Goal: Find specific fact: Find specific fact

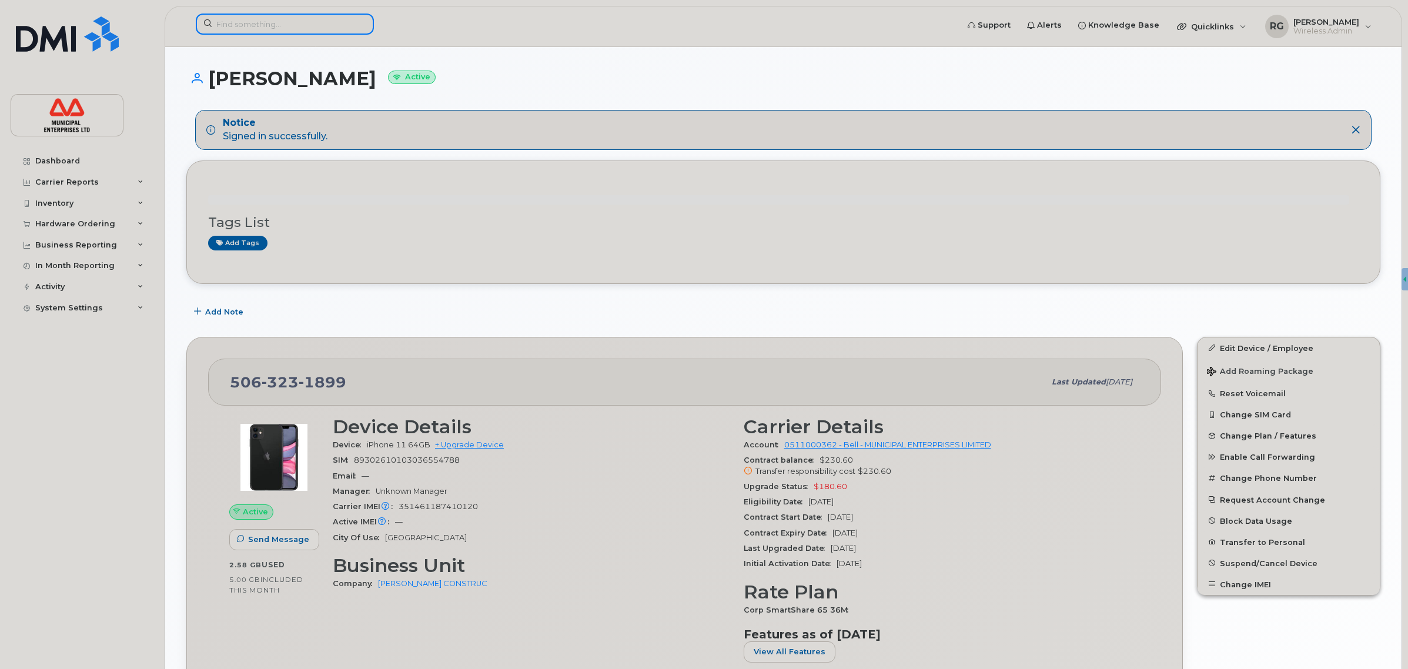
click at [239, 25] on input at bounding box center [285, 24] width 178 height 21
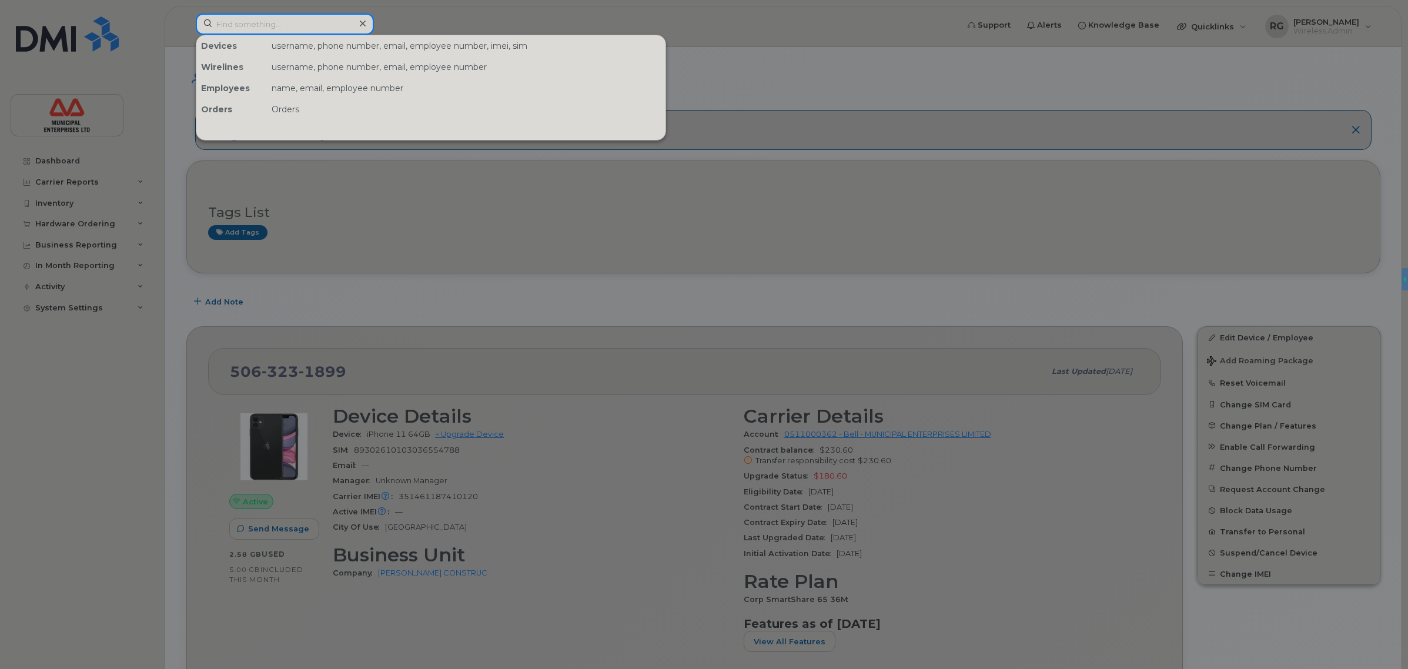
paste input "(902) 399-5106"
type input "(902) 399-5106"
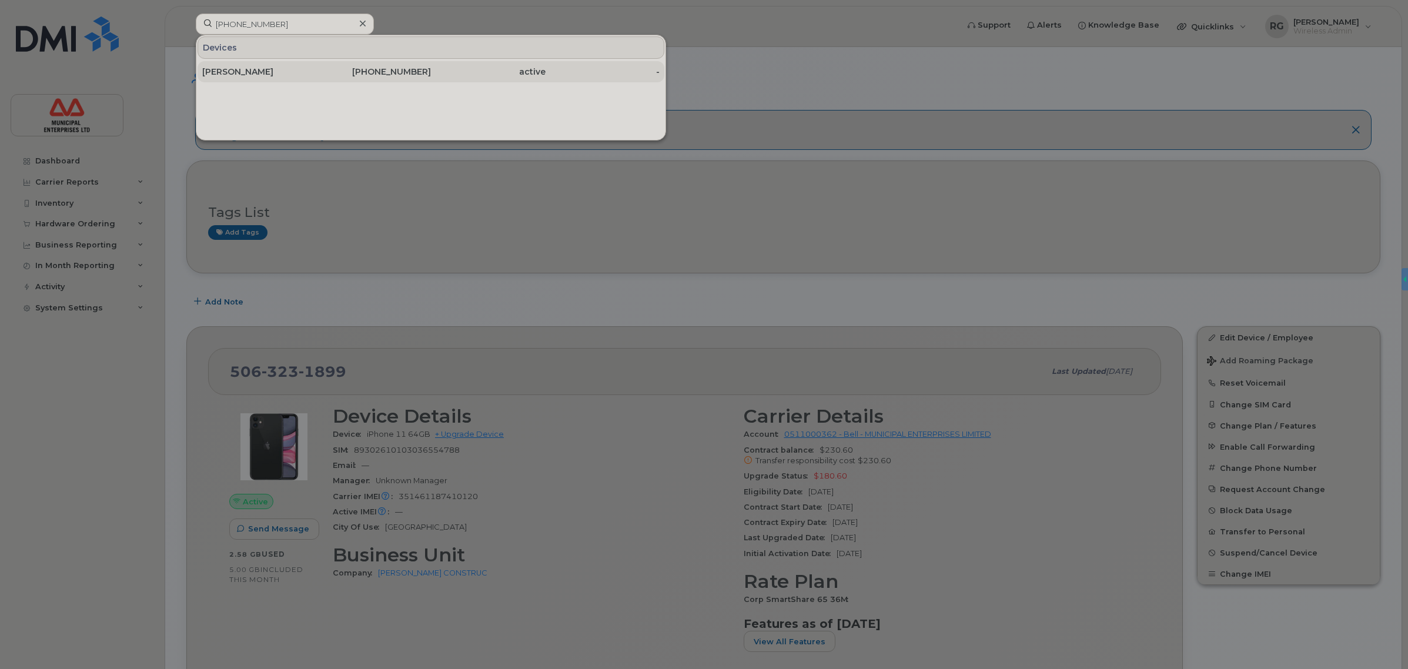
click at [317, 74] on div "902-399-5106" at bounding box center [374, 72] width 115 height 12
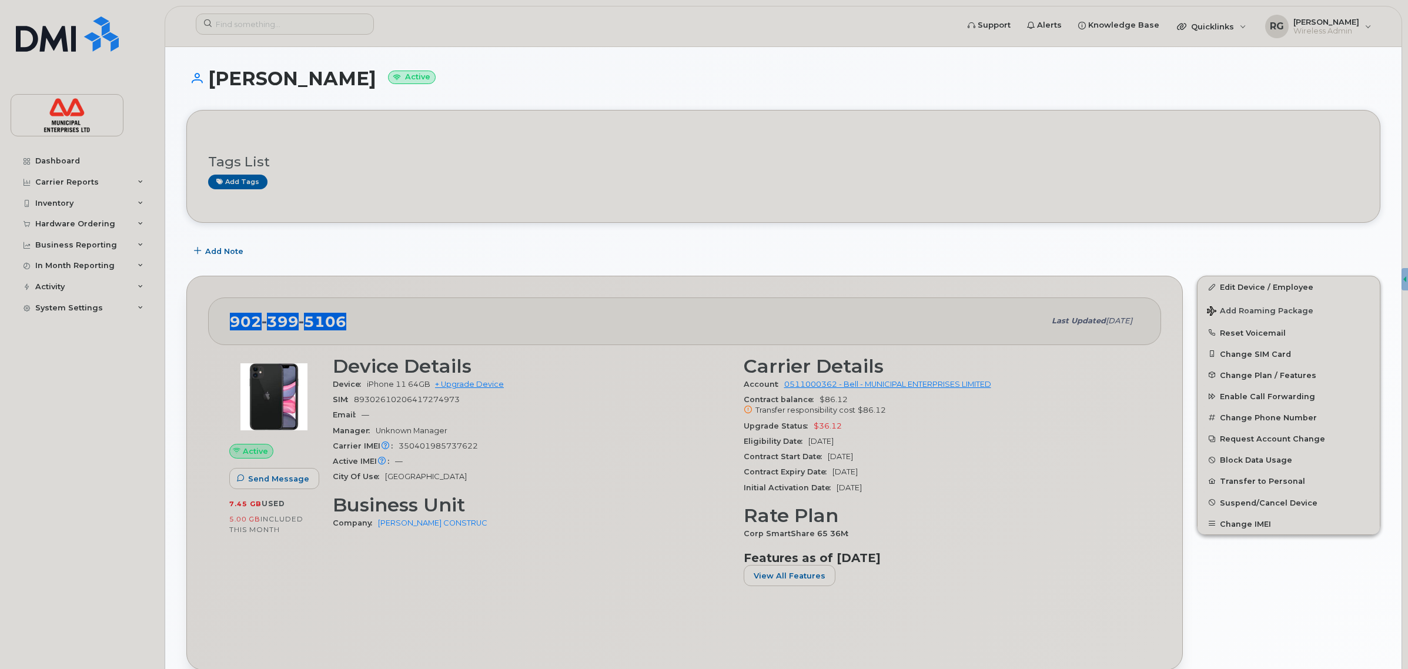
drag, startPoint x: 342, startPoint y: 321, endPoint x: 227, endPoint y: 325, distance: 114.7
click at [227, 325] on div "[PHONE_NUMBER] Last updated [DATE]" at bounding box center [684, 320] width 953 height 47
copy span "[PHONE_NUMBER]"
